Goal: Share content

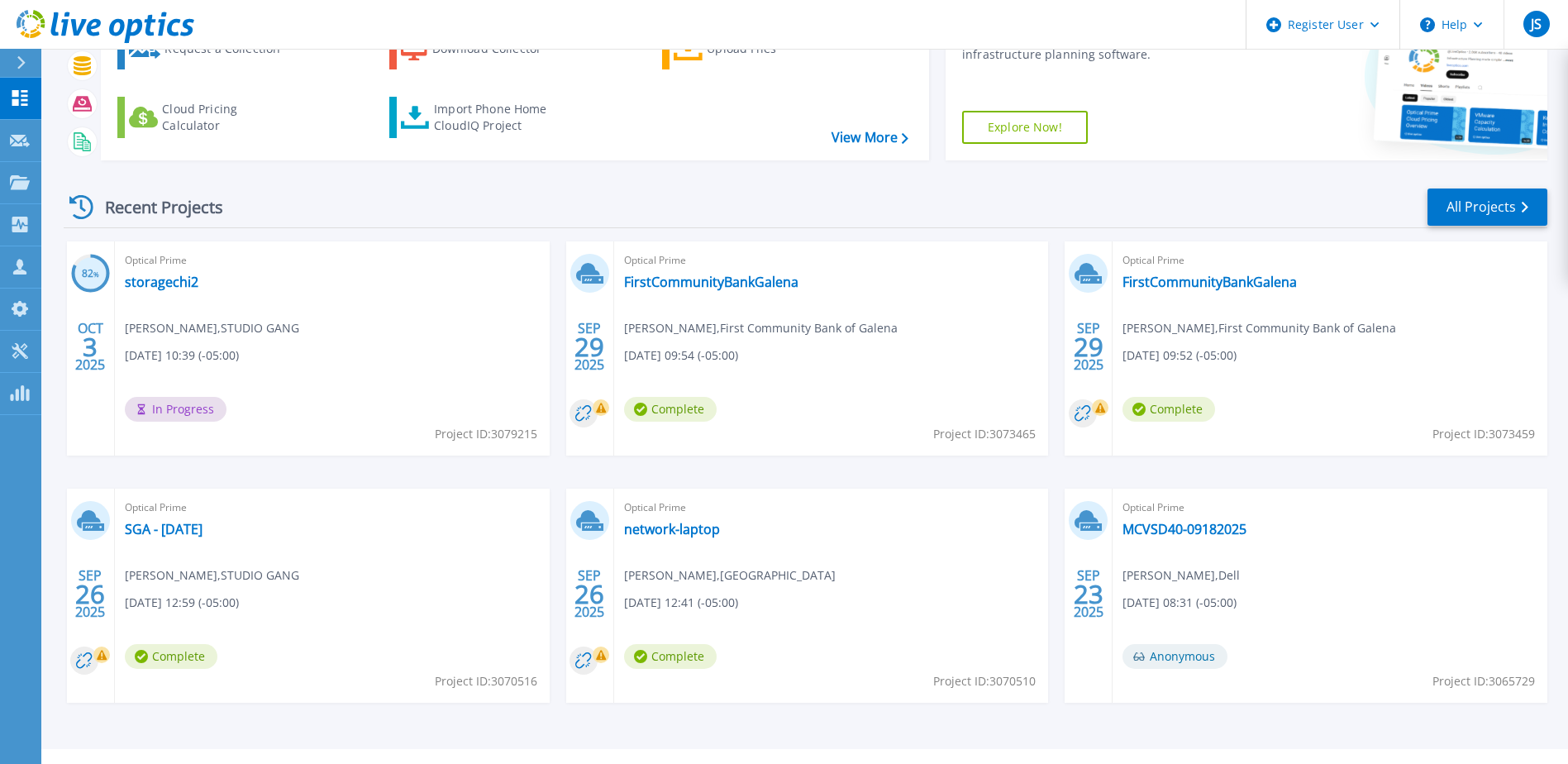
scroll to position [116, 0]
click at [186, 532] on link "SGA - [DATE]" at bounding box center [163, 530] width 78 height 17
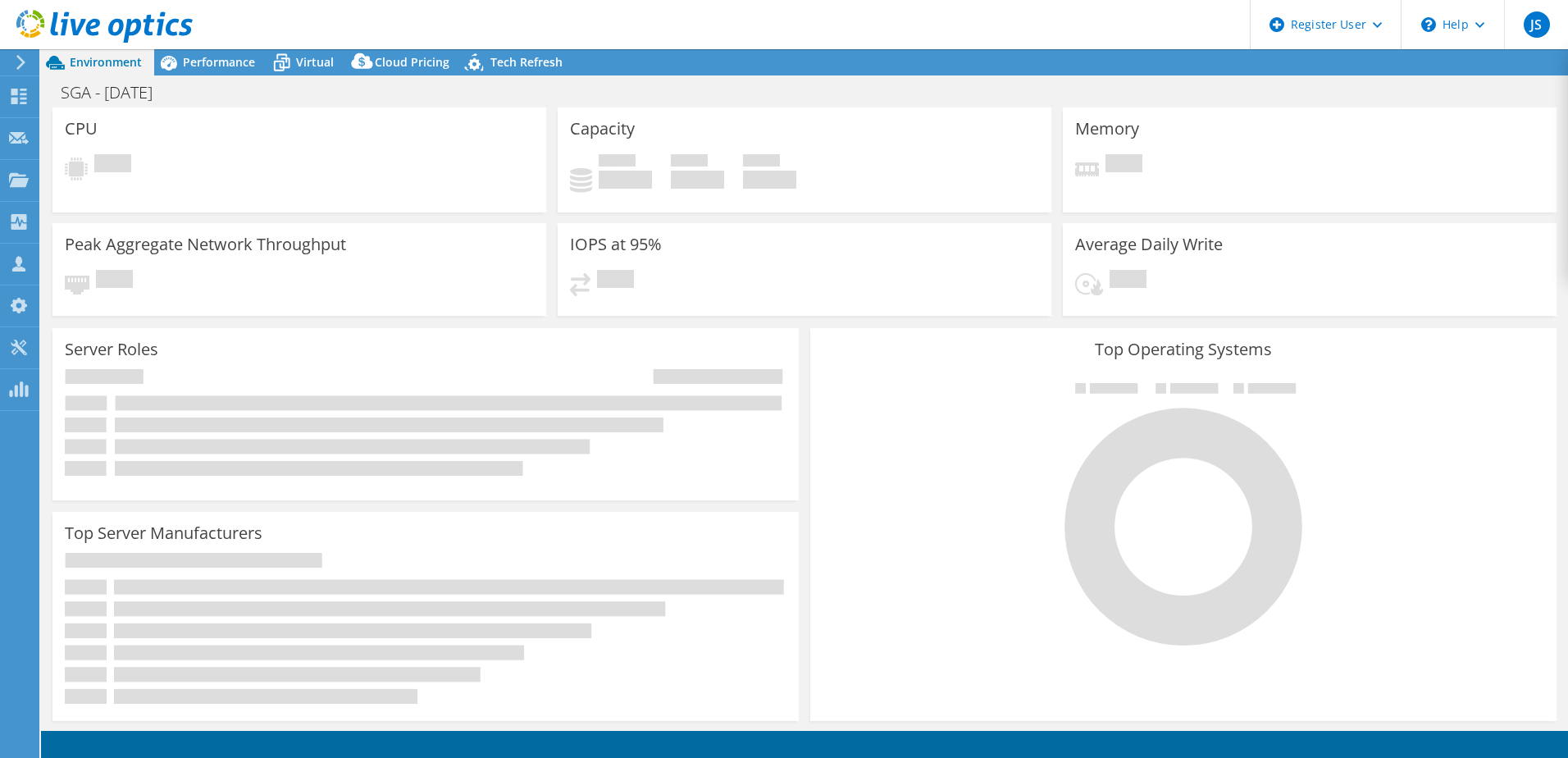
select select "USD"
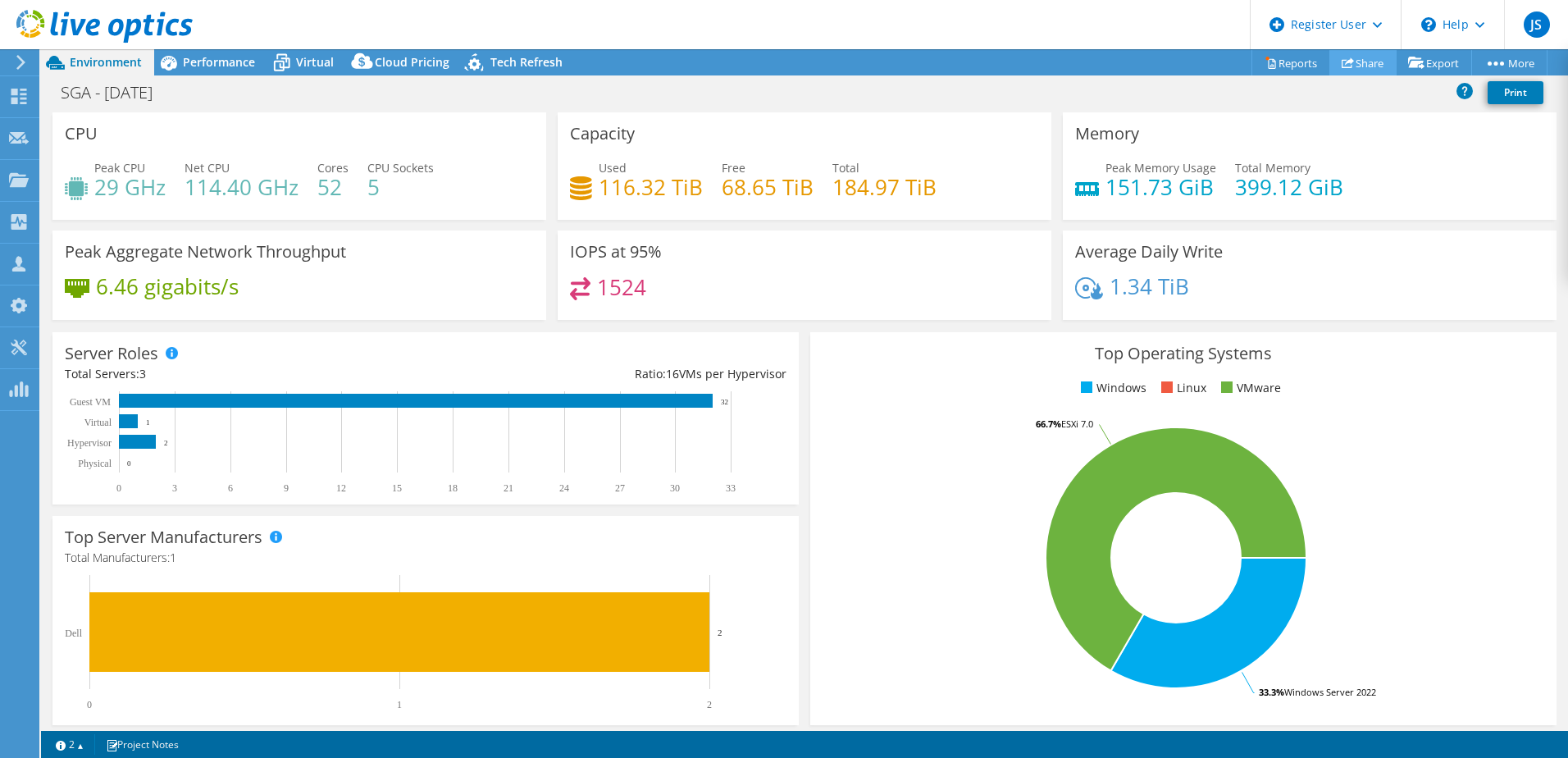
click at [1348, 62] on link "Share" at bounding box center [1363, 63] width 67 height 26
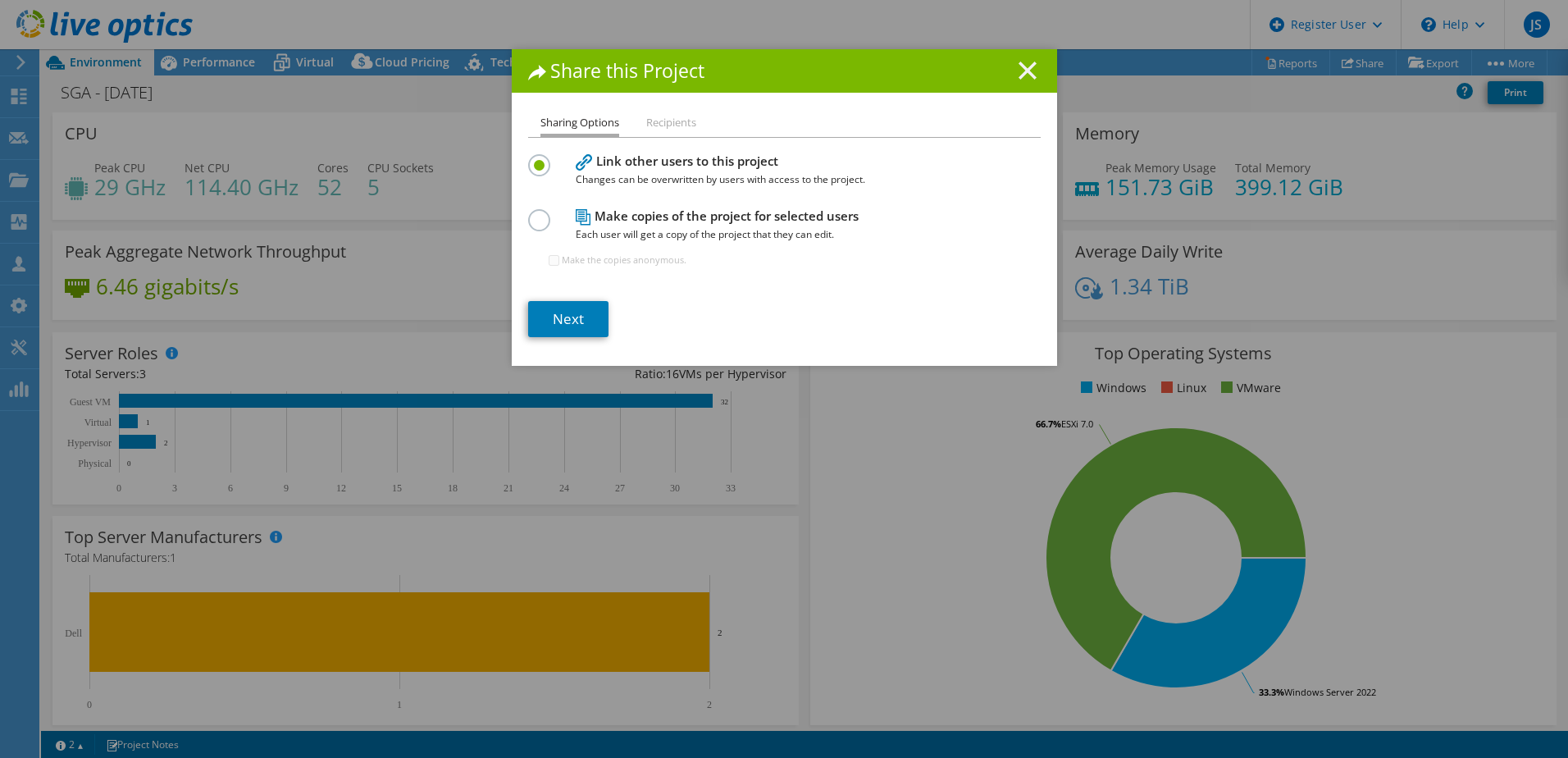
click at [1018, 69] on icon at bounding box center [1028, 70] width 18 height 18
